Goal: Task Accomplishment & Management: Manage account settings

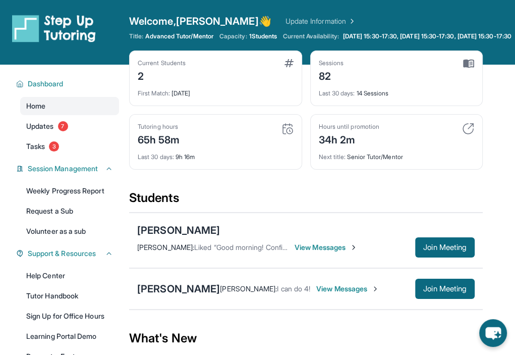
drag, startPoint x: 258, startPoint y: 108, endPoint x: 264, endPoint y: 115, distance: 9.7
click at [310, 106] on div "Sessions 82 Last 30 days : 14 Sessions" at bounding box center [396, 78] width 173 height 56
click at [262, 141] on div "Current Students 2 First Match : [DATE] Sessions 82 Last 30 days : 14 Sessions …" at bounding box center [306, 119] width 354 height 139
click at [54, 131] on span "Updates" at bounding box center [40, 126] width 28 height 10
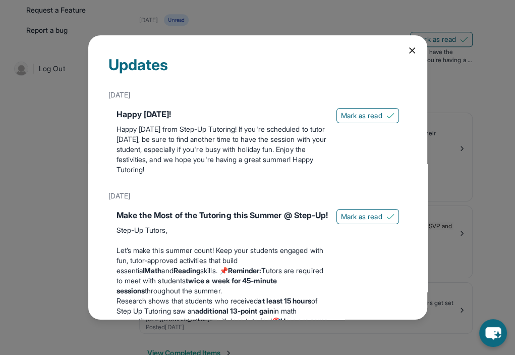
click at [410, 52] on icon at bounding box center [412, 50] width 5 height 5
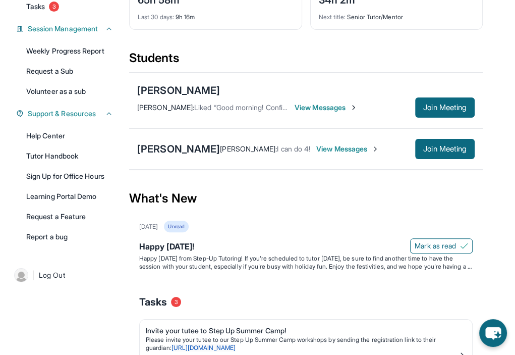
scroll to position [122, 0]
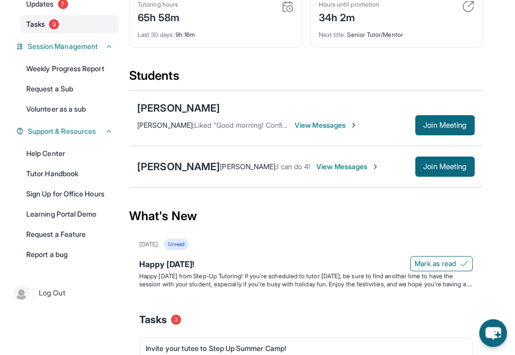
click at [52, 29] on span "3" at bounding box center [54, 24] width 10 height 10
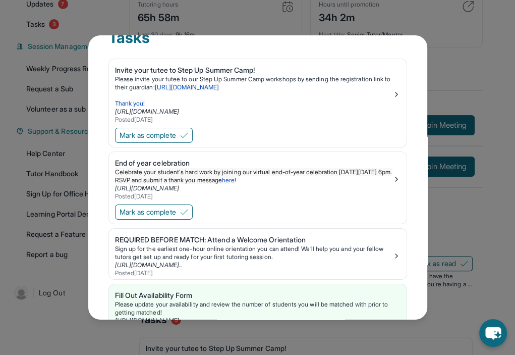
scroll to position [0, 0]
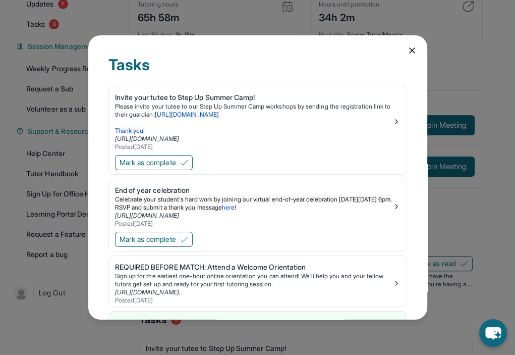
click at [407, 47] on icon at bounding box center [412, 50] width 10 height 10
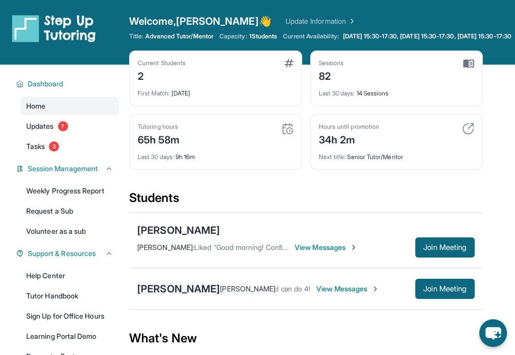
click at [181, 282] on div "[PERSON_NAME]" at bounding box center [178, 289] width 83 height 14
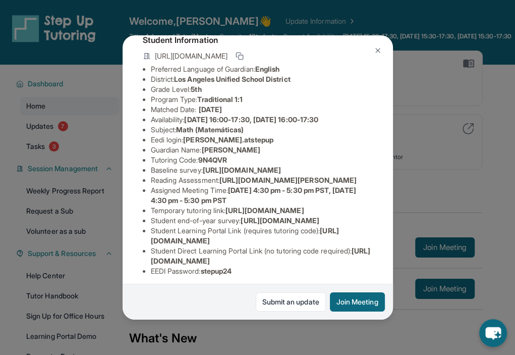
scroll to position [65, 0]
drag, startPoint x: 187, startPoint y: 148, endPoint x: 261, endPoint y: 148, distance: 74.2
click at [261, 145] on li "Eedi login : [PERSON_NAME].atstepup" at bounding box center [262, 140] width 222 height 10
copy span "[PERSON_NAME].atstepup"
